Goal: Feedback & Contribution: Leave review/rating

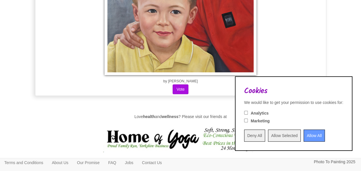
drag, startPoint x: 0, startPoint y: 0, endPoint x: 300, endPoint y: 132, distance: 328.3
click at [304, 132] on input "Allow All" at bounding box center [314, 135] width 21 height 12
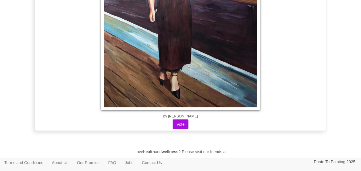
scroll to position [3910, 0]
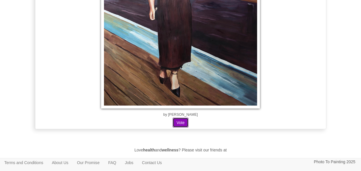
click at [185, 118] on button "Vote" at bounding box center [181, 123] width 16 height 10
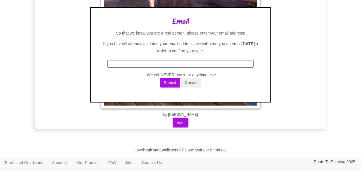
click at [163, 66] on input "text" at bounding box center [181, 63] width 146 height 7
type input "[PERSON_NAME][EMAIL_ADDRESS][DOMAIN_NAME]"
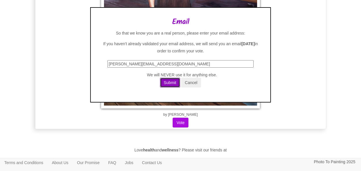
click at [172, 84] on button "Submit" at bounding box center [170, 83] width 20 height 10
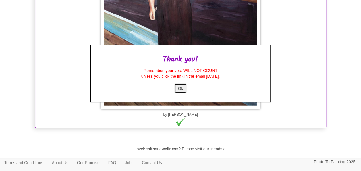
click at [180, 87] on button "Ok" at bounding box center [181, 88] width 13 height 10
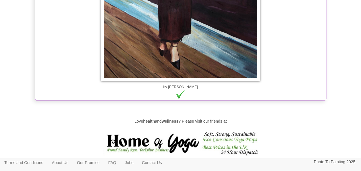
scroll to position [3939, 0]
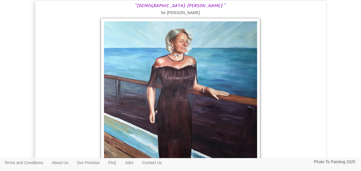
scroll to position [1367, 0]
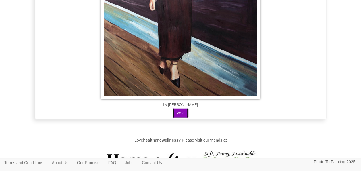
click at [177, 111] on button "Vote" at bounding box center [181, 113] width 16 height 10
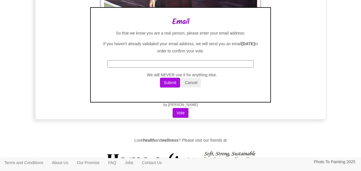
click at [173, 63] on input "text" at bounding box center [181, 63] width 146 height 7
type input "[EMAIL_ADDRESS][DOMAIN_NAME]"
click at [164, 85] on button "Submit" at bounding box center [170, 83] width 20 height 10
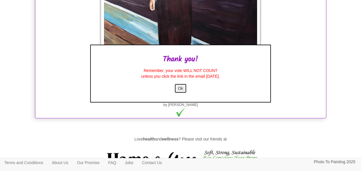
click at [182, 90] on button "Ok" at bounding box center [181, 88] width 13 height 10
